Goal: Task Accomplishment & Management: Use online tool/utility

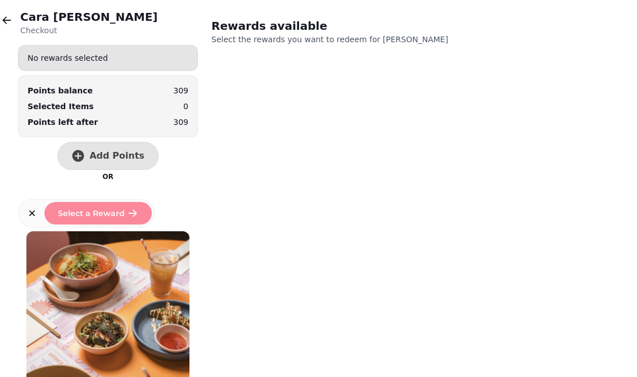
click at [6, 23] on icon "button" at bounding box center [7, 19] width 8 height 7
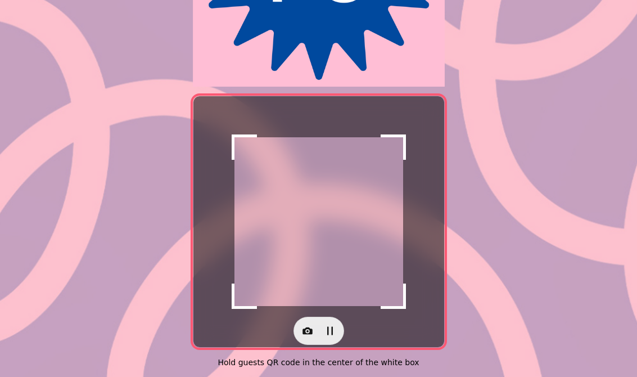
scroll to position [212, 0]
click at [312, 328] on icon "button" at bounding box center [307, 330] width 11 height 11
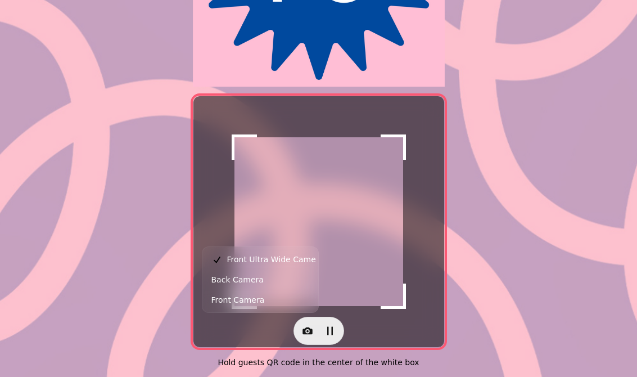
click at [259, 278] on span "Back Camera" at bounding box center [237, 279] width 52 height 13
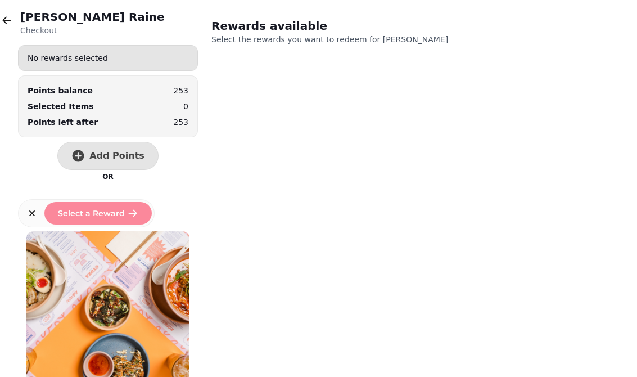
click at [111, 154] on span "Add Points" at bounding box center [116, 155] width 55 height 9
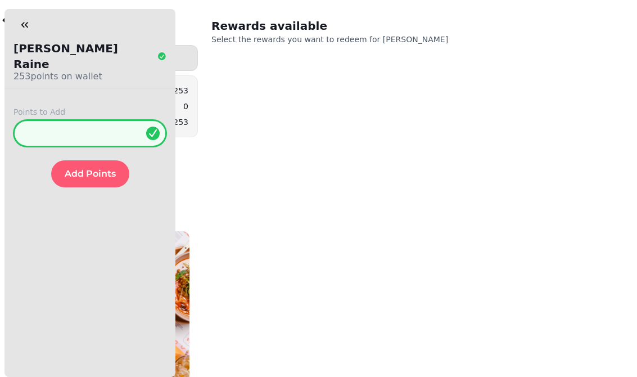
click at [68, 120] on input "*" at bounding box center [89, 133] width 153 height 27
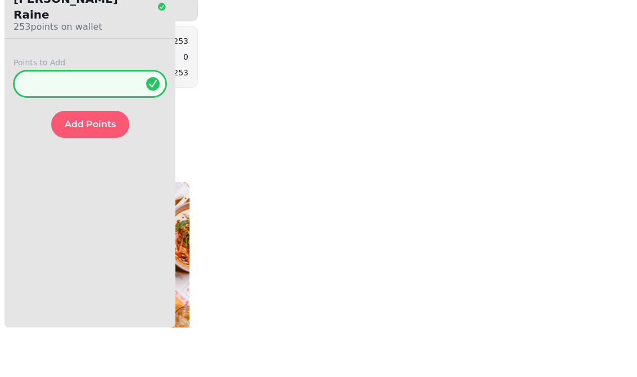
type input "**"
click at [86, 169] on span "Add Points" at bounding box center [90, 173] width 51 height 9
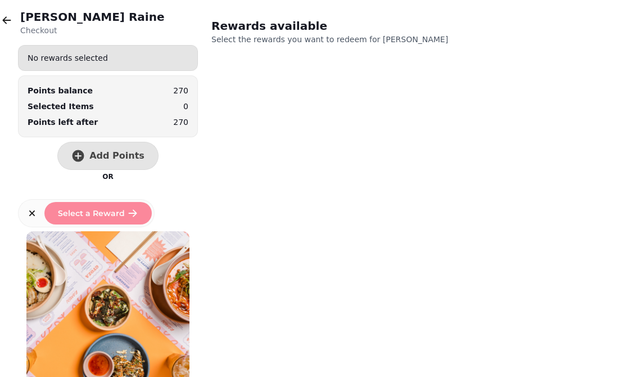
click at [16, 14] on button "button" at bounding box center [7, 20] width 22 height 22
